Goal: Navigation & Orientation: Find specific page/section

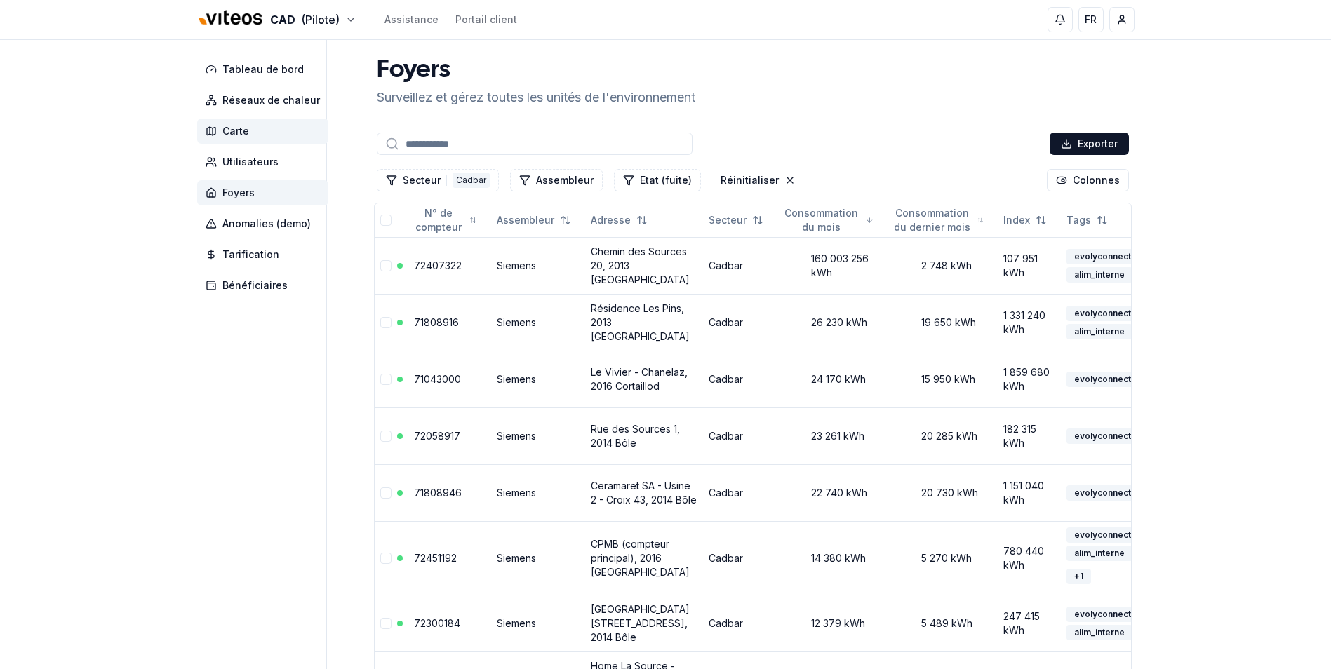
click at [245, 130] on span "Carte" at bounding box center [235, 131] width 27 height 14
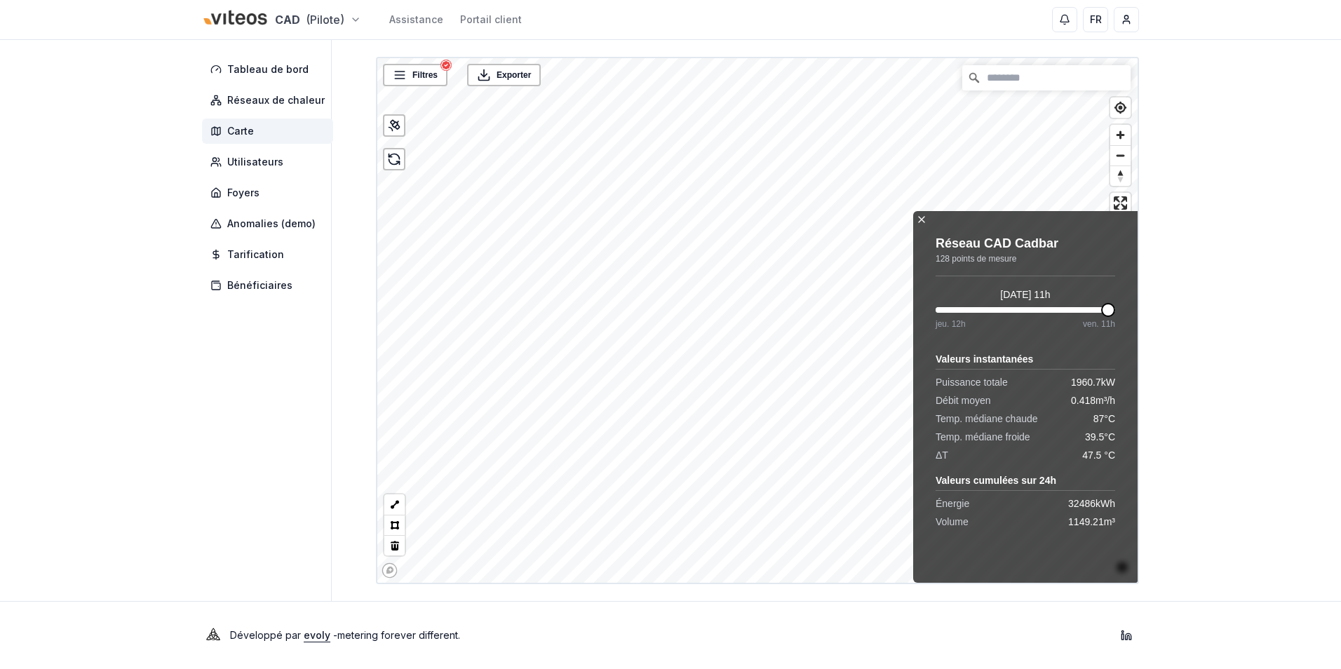
click at [924, 219] on icon at bounding box center [921, 219] width 11 height 11
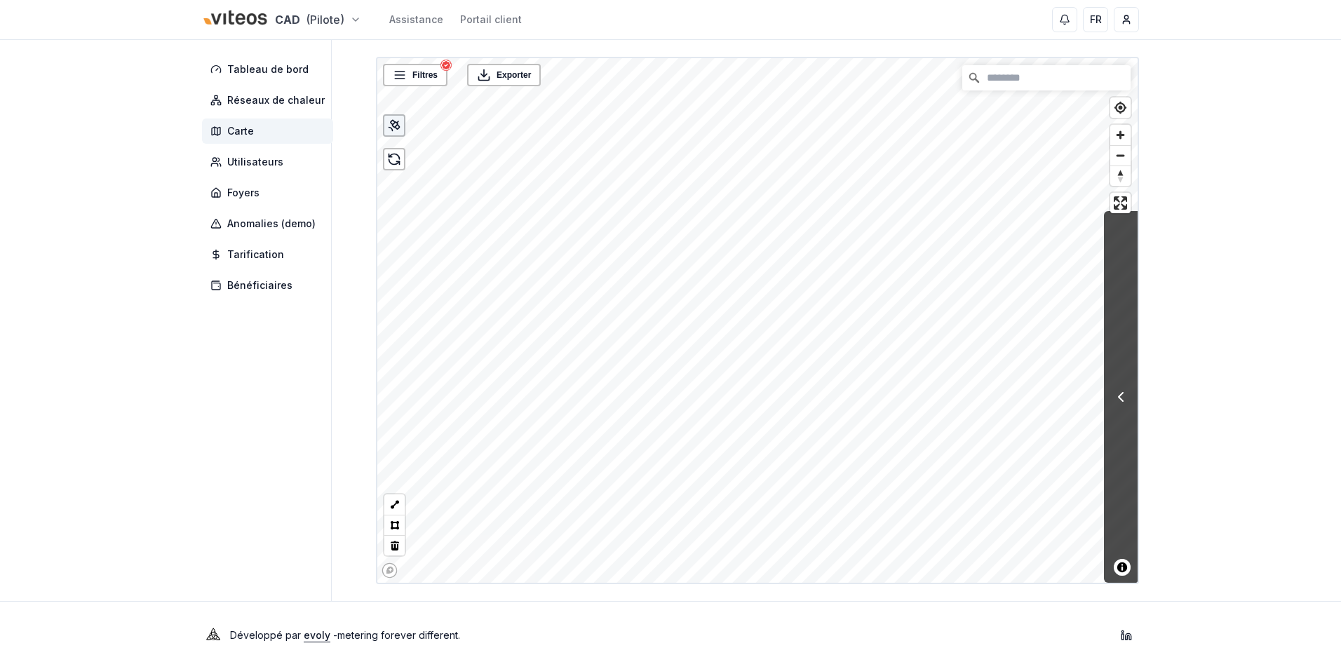
click at [396, 128] on icon at bounding box center [397, 127] width 4 height 4
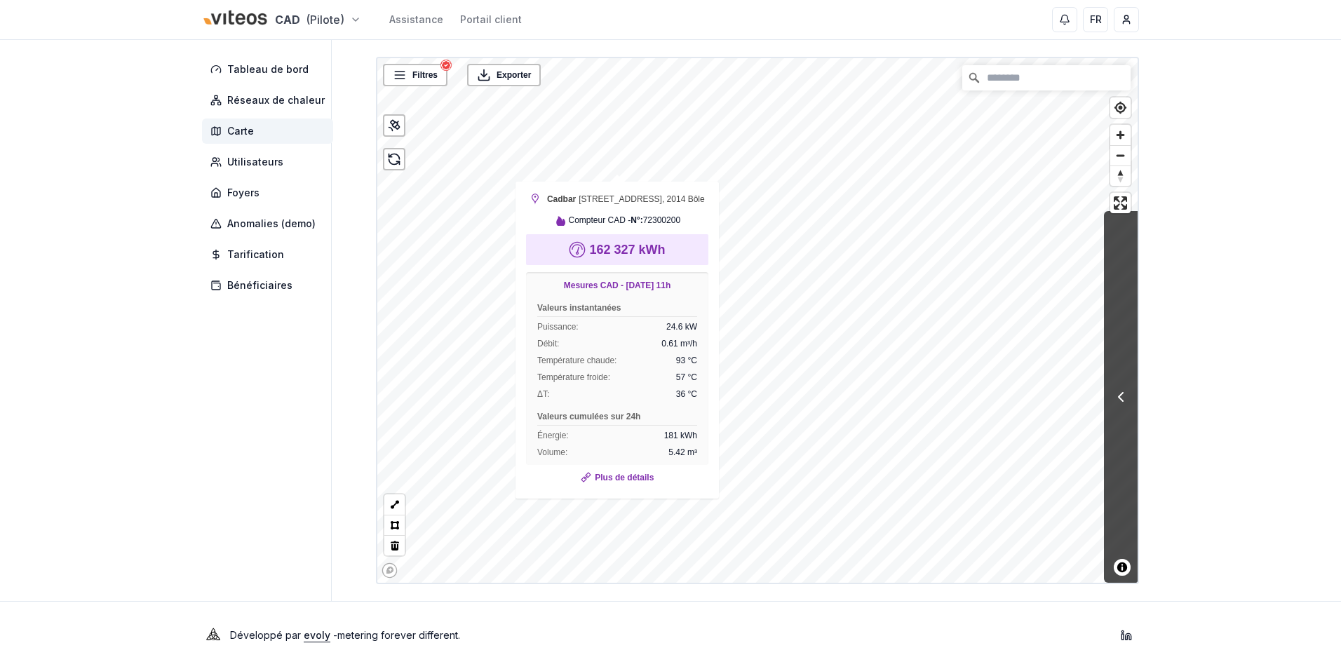
click at [352, 347] on div "Tableau de bord Réseaux de chaleur Carte Utilisateurs Foyers Anomalies (demo) T…" at bounding box center [671, 320] width 982 height 561
click at [1235, 122] on div "CAD (Pilote) Assistance Portail client FR [PERSON_NAME] Tableau de bord Réseaux…" at bounding box center [670, 334] width 1341 height 669
click at [365, 404] on div "Tableau de bord Réseaux de chaleur Carte Utilisateurs Foyers Anomalies (demo) T…" at bounding box center [671, 320] width 982 height 561
click at [349, 424] on div "Tableau de bord Réseaux de chaleur Carte Utilisateurs Foyers Anomalies (demo) T…" at bounding box center [671, 320] width 982 height 561
click at [1131, 358] on div at bounding box center [1121, 397] width 34 height 372
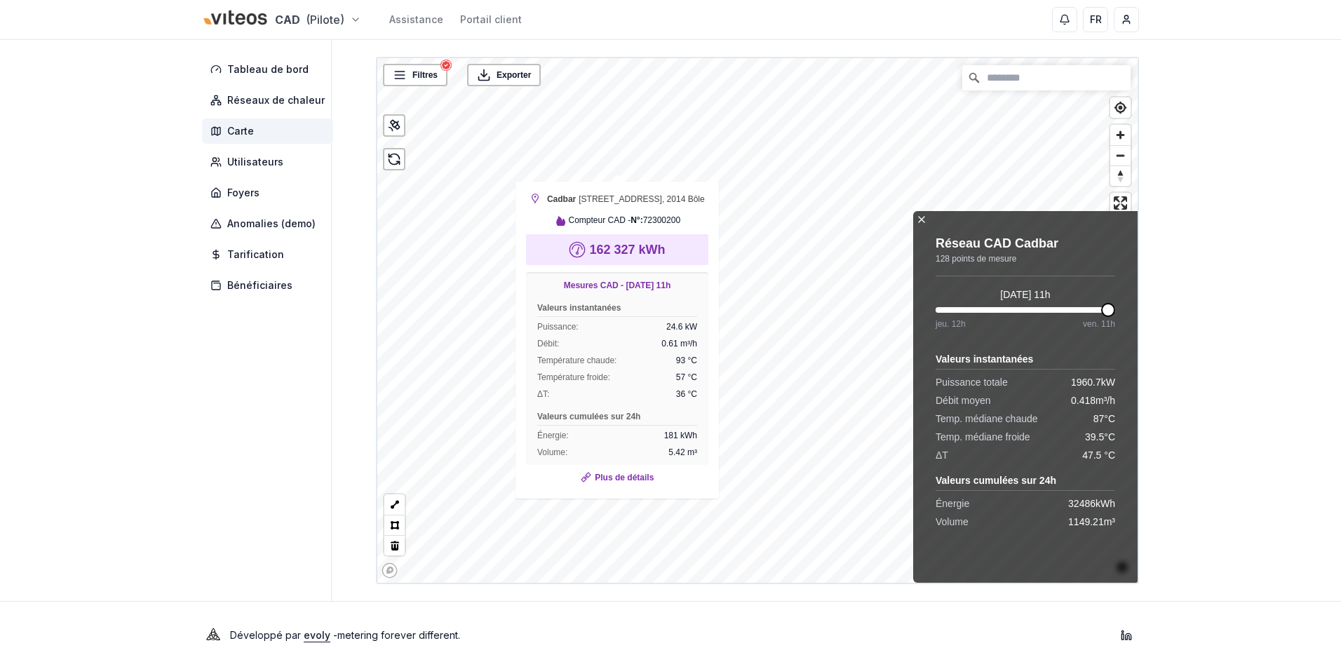
click at [923, 220] on icon at bounding box center [921, 219] width 11 height 11
